Goal: Task Accomplishment & Management: Use online tool/utility

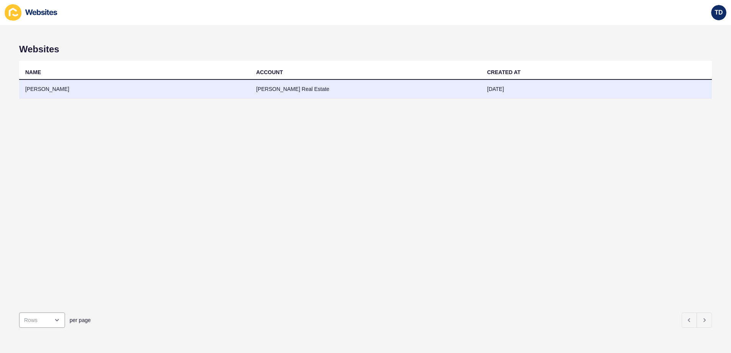
click at [85, 93] on td "[PERSON_NAME]" at bounding box center [134, 89] width 231 height 19
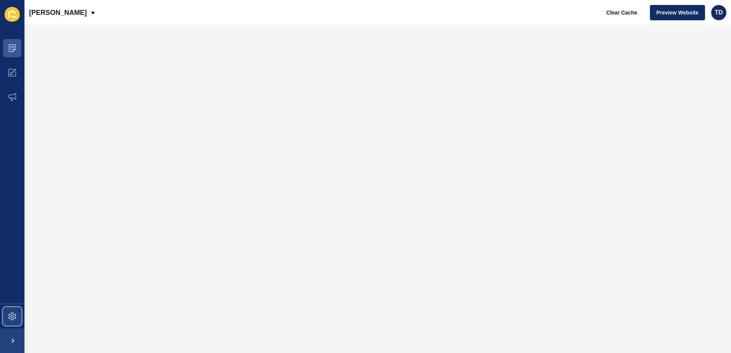
click at [18, 309] on span at bounding box center [12, 316] width 24 height 24
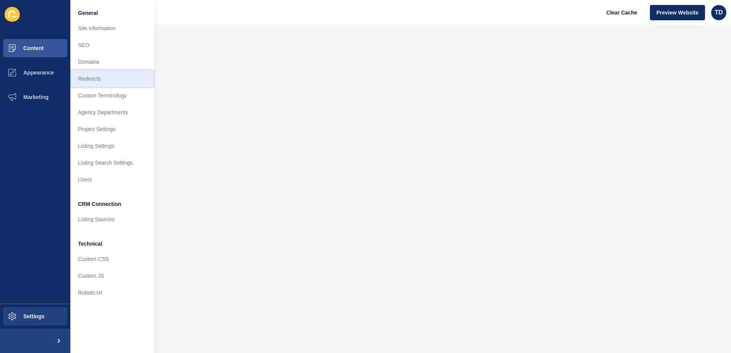
click at [105, 79] on link "Redirects" at bounding box center [112, 78] width 84 height 17
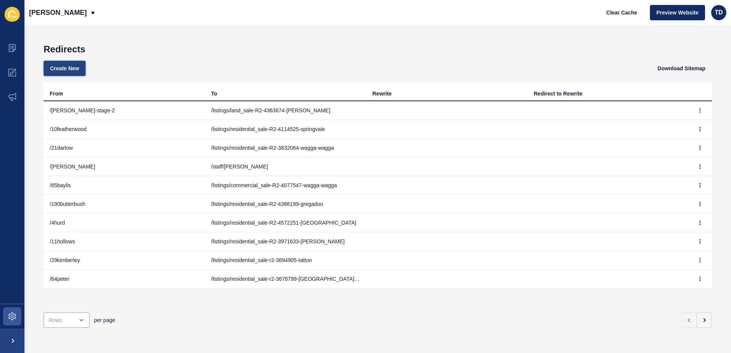
click at [60, 68] on span "Create New" at bounding box center [64, 69] width 29 height 8
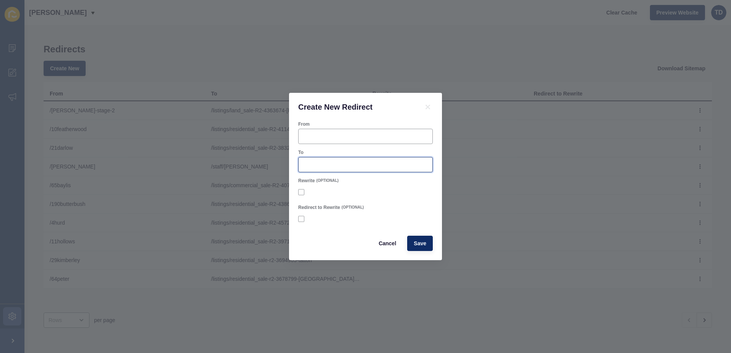
click at [321, 162] on input "To" at bounding box center [365, 165] width 125 height 8
paste input "/listings/residential_sale-R2-4574509-wagga-wagga"
type input "/listings/residential_sale-R2-4574509-wagga-wagga"
click at [334, 131] on div at bounding box center [365, 136] width 135 height 15
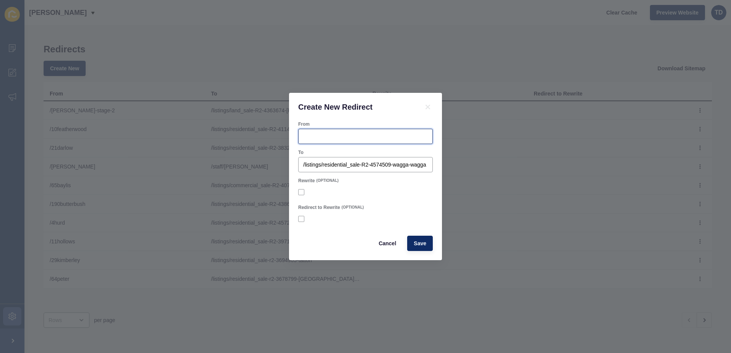
scroll to position [0, 0]
type input "/94docker"
click at [412, 244] on button "Save" at bounding box center [420, 243] width 26 height 15
